Goal: Find specific page/section: Find specific page/section

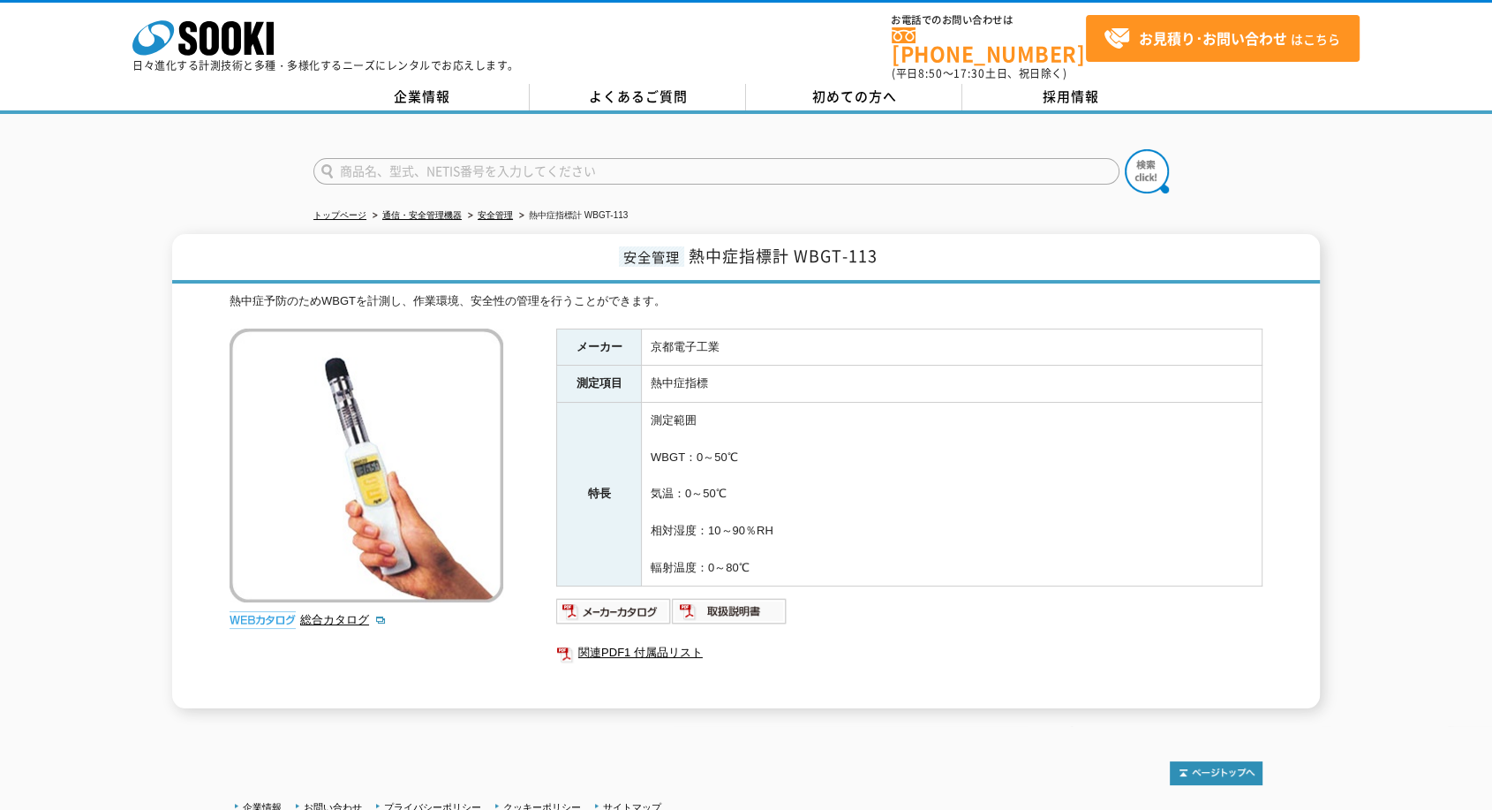
drag, startPoint x: 0, startPoint y: 0, endPoint x: 575, endPoint y: 161, distance: 596.8
click at [575, 161] on input "text" at bounding box center [716, 171] width 806 height 26
click at [452, 162] on input "text" at bounding box center [716, 171] width 806 height 26
type input "A&D"
drag, startPoint x: 1175, startPoint y: 157, endPoint x: 1158, endPoint y: 158, distance: 16.8
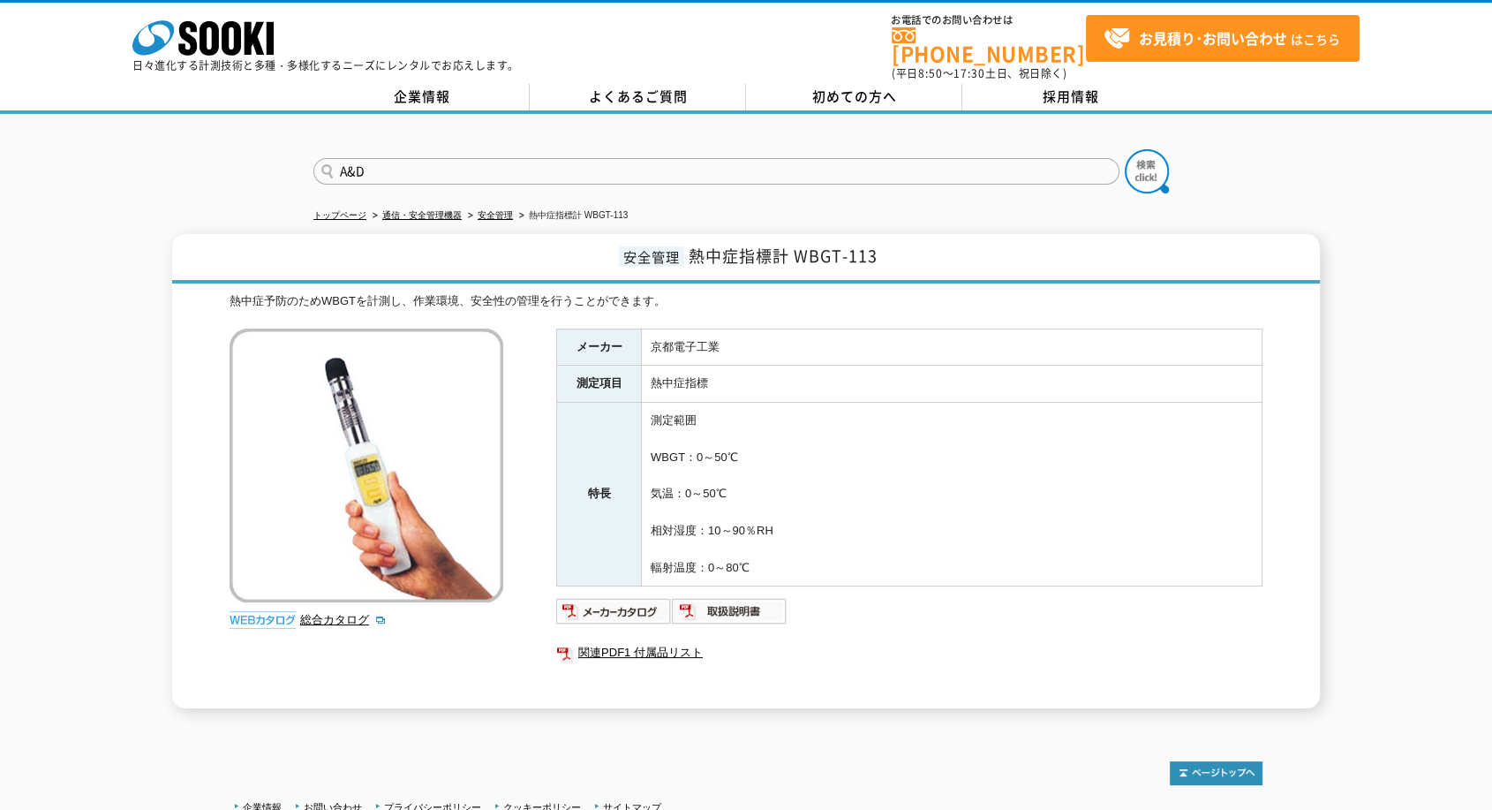
click at [1175, 157] on form "A&D" at bounding box center [745, 173] width 865 height 49
click at [1148, 159] on img at bounding box center [1147, 171] width 44 height 44
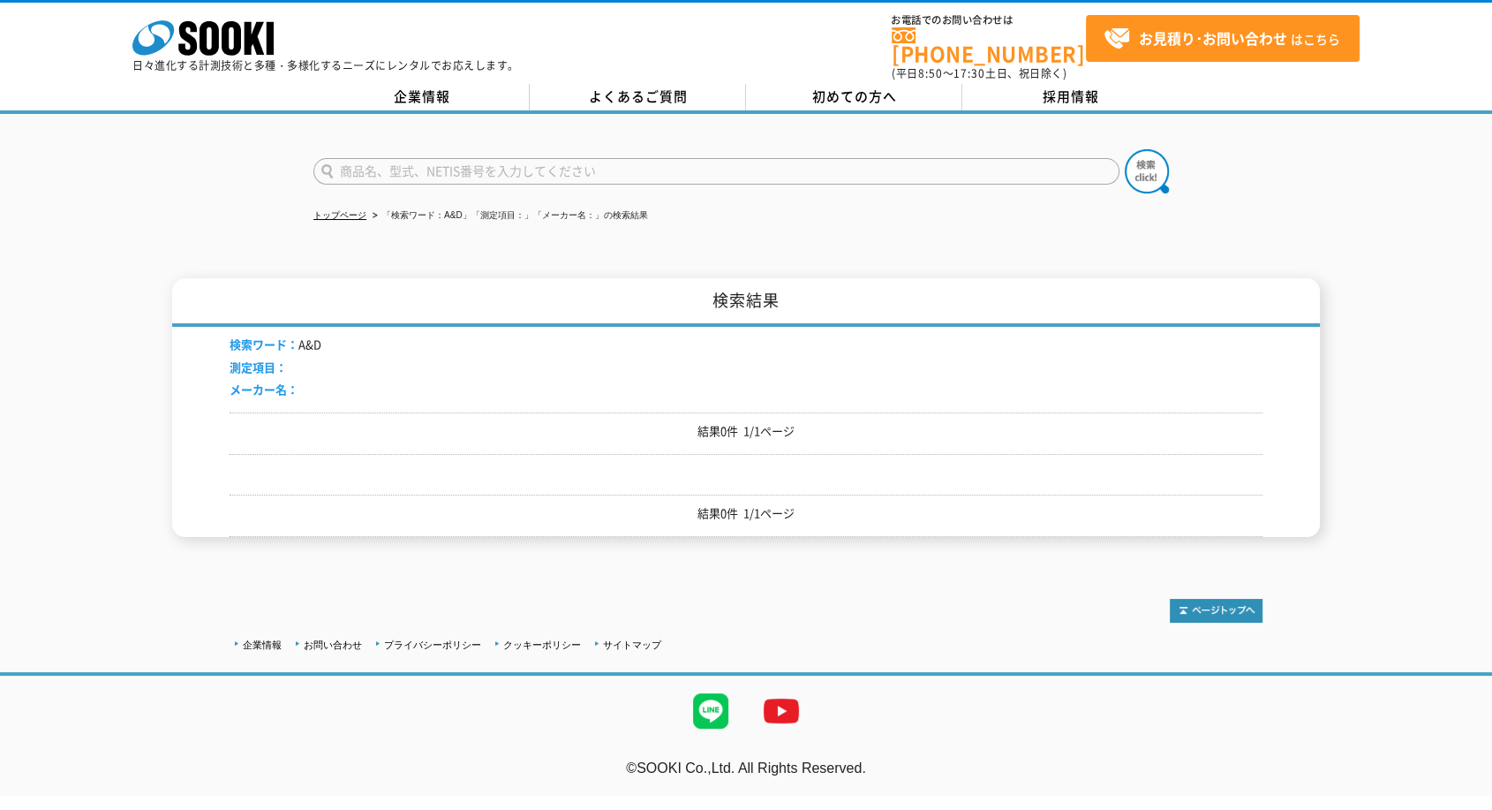
click at [449, 158] on input "text" at bounding box center [716, 171] width 806 height 26
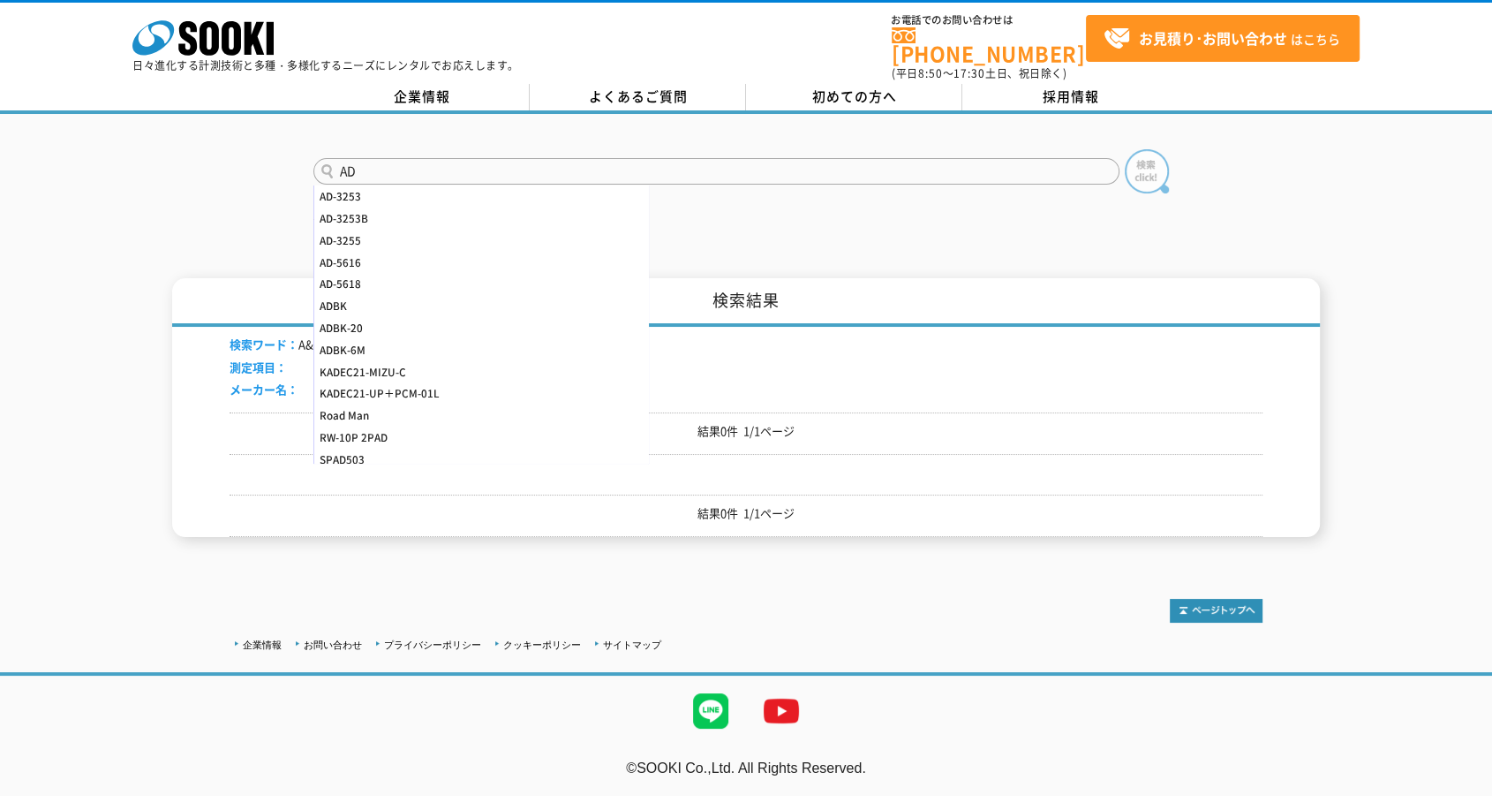
type input "AD"
click at [1158, 153] on img at bounding box center [1147, 171] width 44 height 44
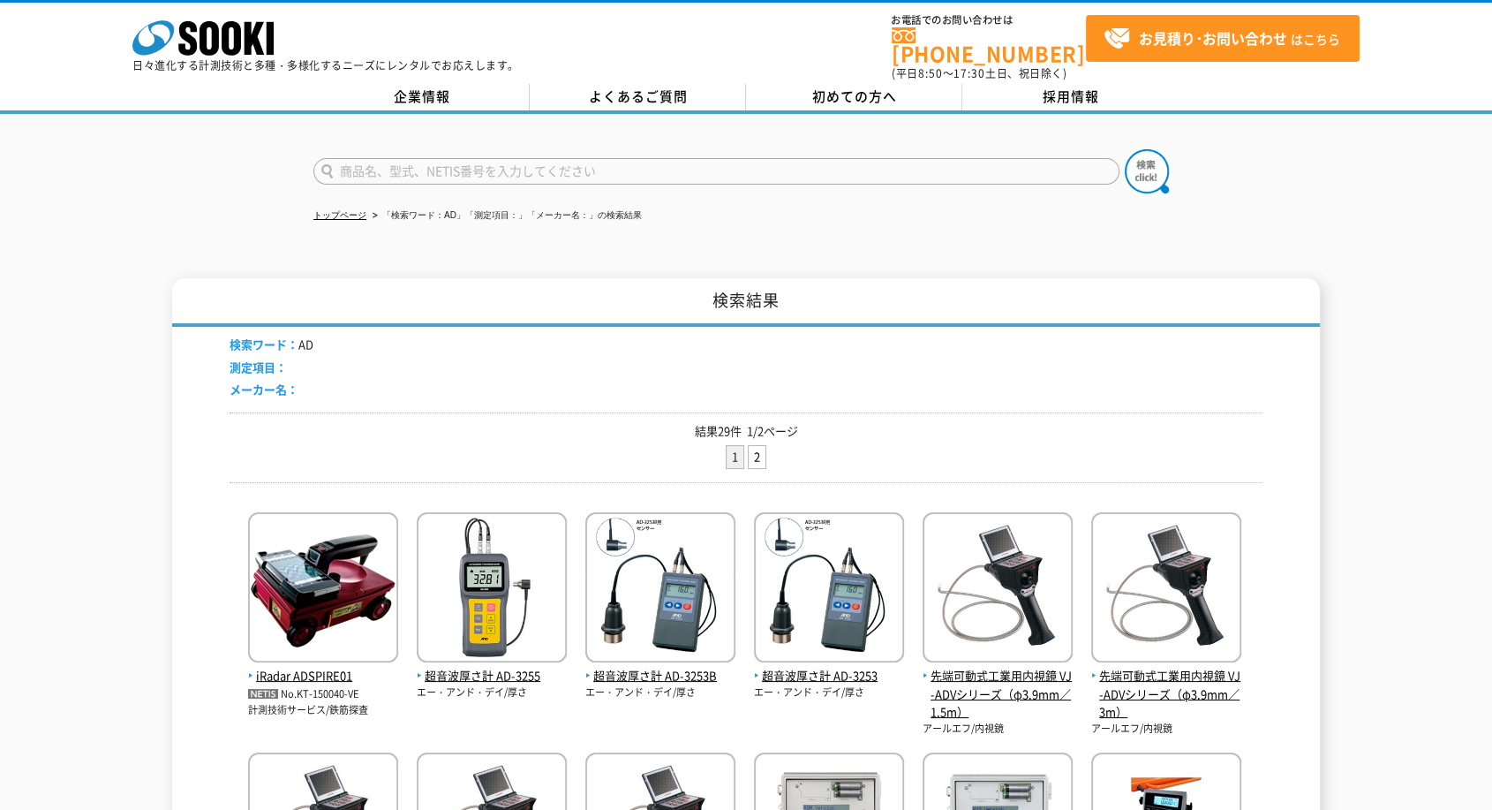
scroll to position [98, 0]
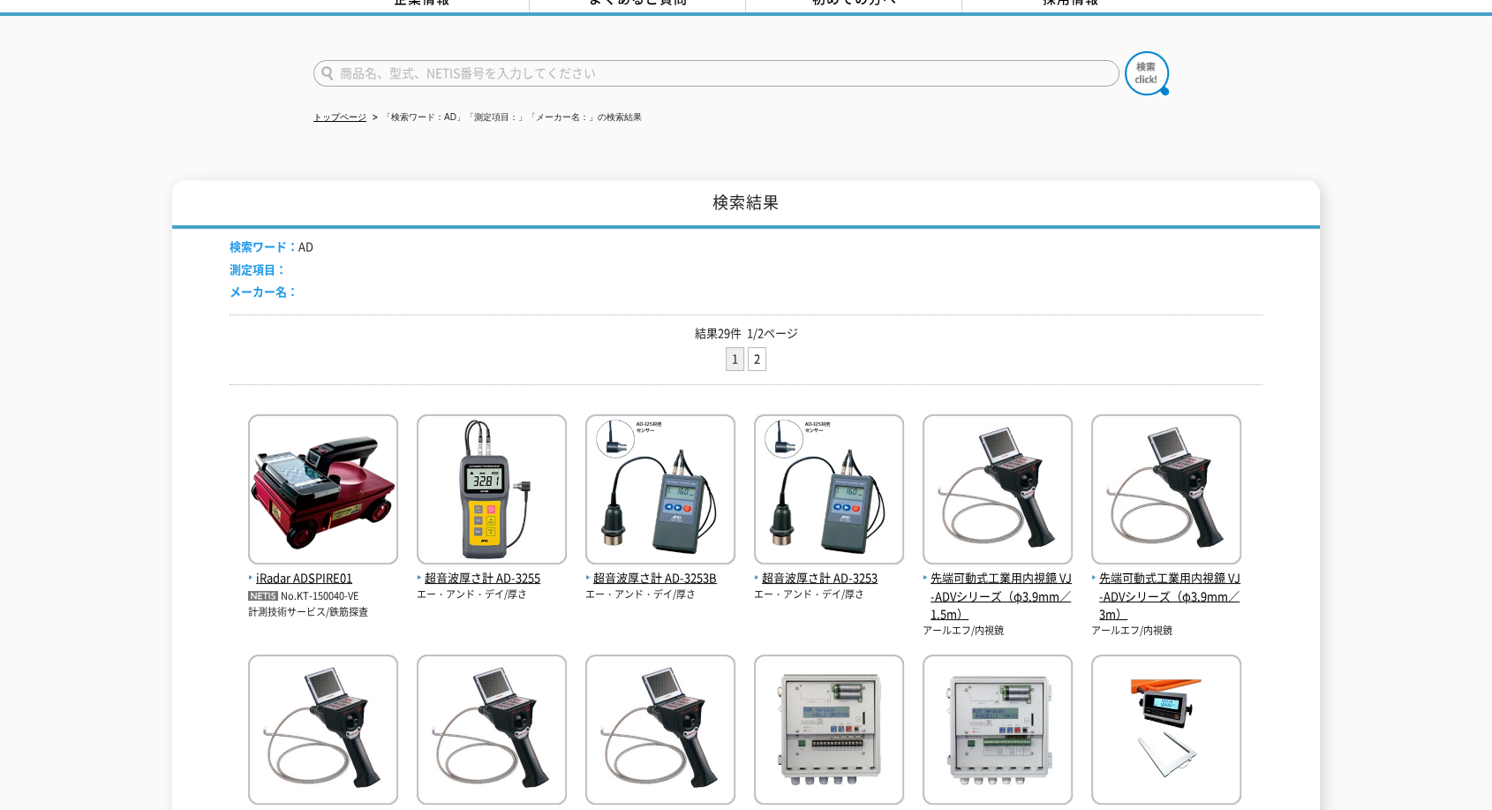
click at [413, 60] on input "text" at bounding box center [716, 73] width 806 height 26
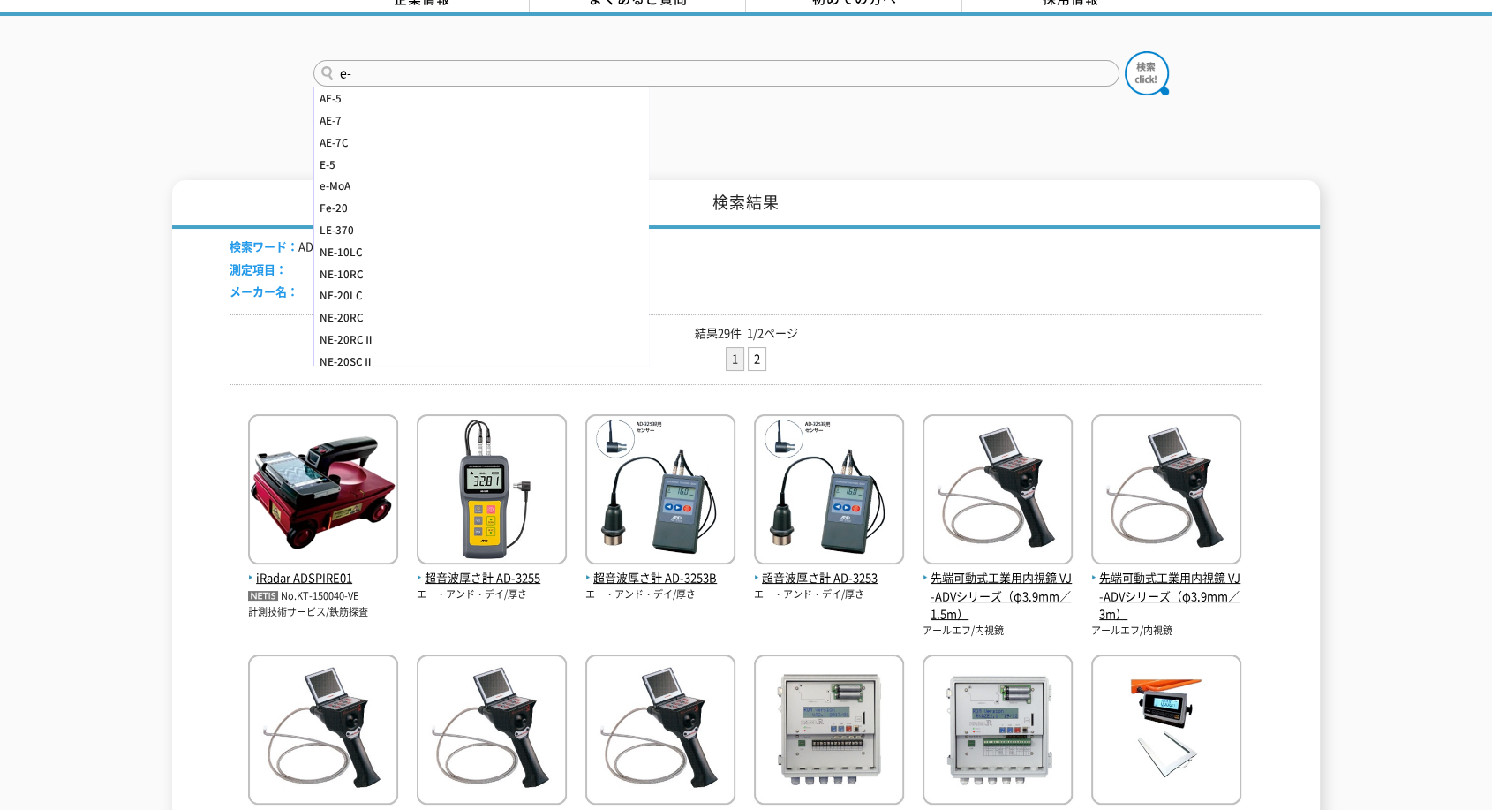
click at [793, 34] on div "e- AE-5 AE-7 AE-7C E-5 e-MoA Fe-20 LE-370 NE-10LC NE-10RC NE-20LC NE-20RC NE-20…" at bounding box center [746, 58] width 1492 height 85
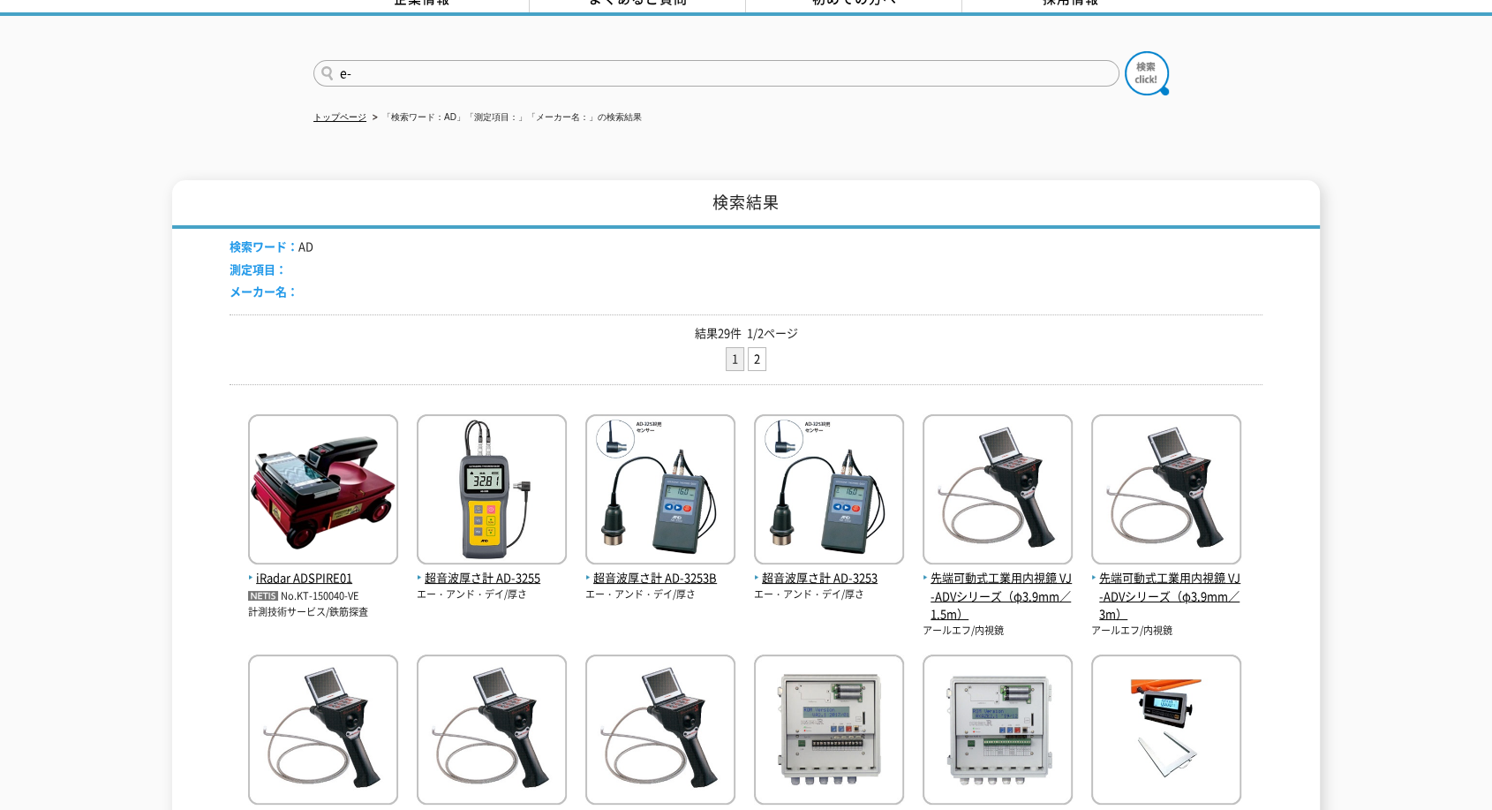
click at [777, 62] on input "e-" at bounding box center [716, 73] width 806 height 26
type input "e"
type input "エーアンド"
click at [1132, 64] on img at bounding box center [1147, 73] width 44 height 44
